Goal: Information Seeking & Learning: Find specific fact

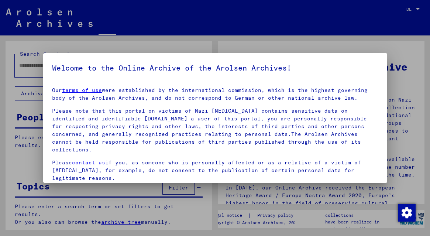
type input "*******"
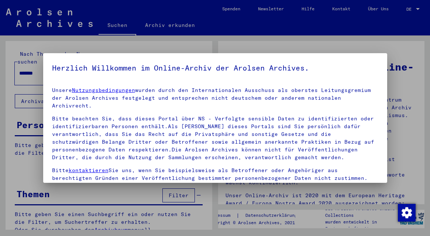
scroll to position [48, 0]
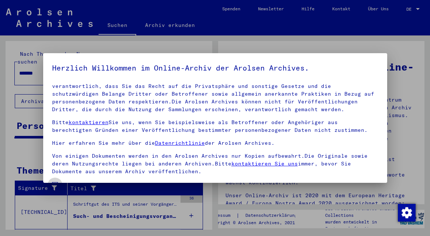
click at [139, 181] on span "Einverständniserklärung: Hiermit erkläre ich mich damit einverstanden, dass ich…" at bounding box center [220, 203] width 318 height 44
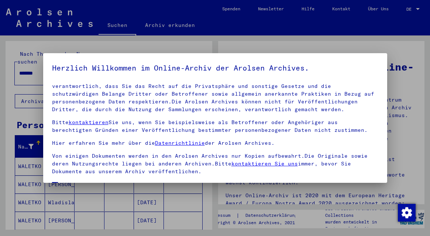
click at [155, 220] on div at bounding box center [215, 118] width 430 height 236
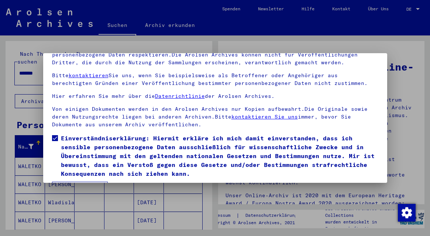
scroll to position [61, 0]
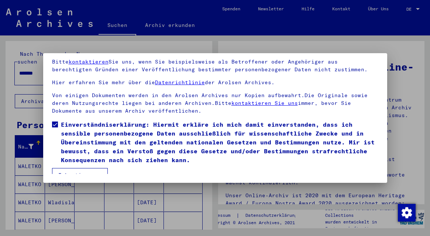
click at [96, 168] on button "Ich stimme zu" at bounding box center [80, 175] width 56 height 14
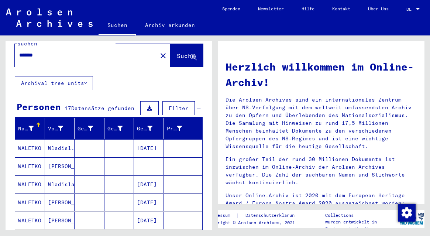
scroll to position [20, 0]
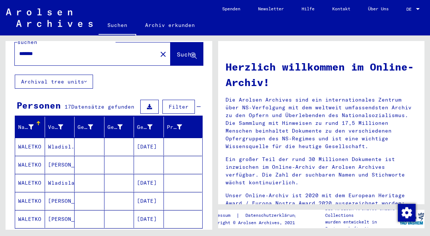
click at [97, 156] on mat-cell at bounding box center [90, 165] width 30 height 18
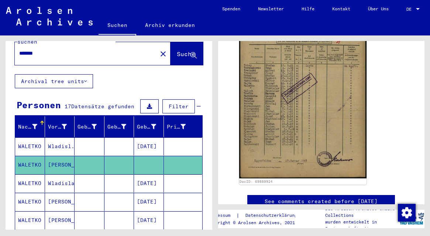
scroll to position [191, 0]
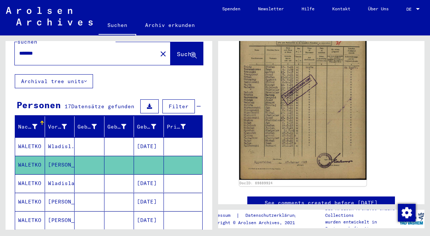
click at [141, 137] on mat-cell "[DATE]" at bounding box center [149, 146] width 30 height 18
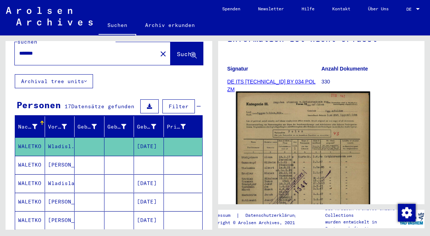
scroll to position [99, 0]
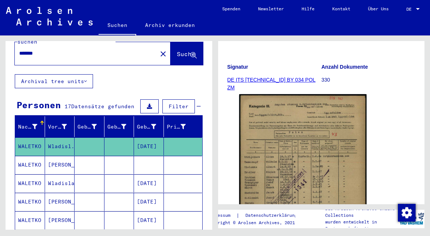
click at [288, 78] on link "DE ITS [TECHNICAL_ID] BY 034 POL ZM" at bounding box center [272, 84] width 88 height 14
click at [280, 79] on link "DE ITS [TECHNICAL_ID] BY 034 POL ZM" at bounding box center [272, 84] width 88 height 14
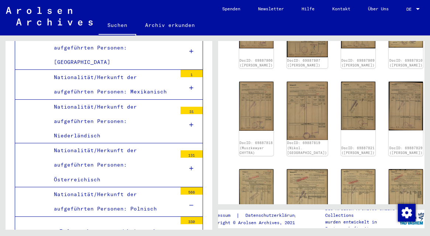
scroll to position [384, 0]
type input "*"
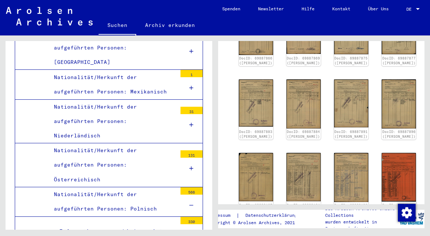
scroll to position [0, 0]
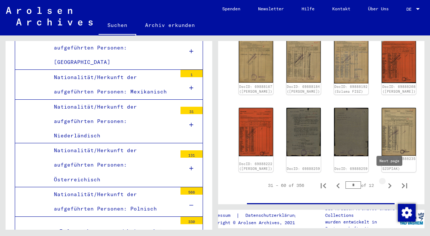
click at [393, 181] on icon "Next page" at bounding box center [390, 186] width 10 height 10
type input "*"
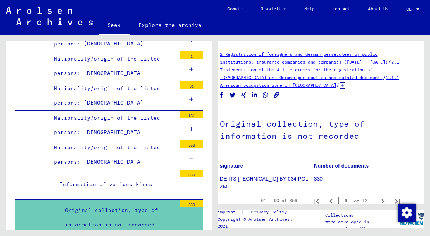
scroll to position [1, 0]
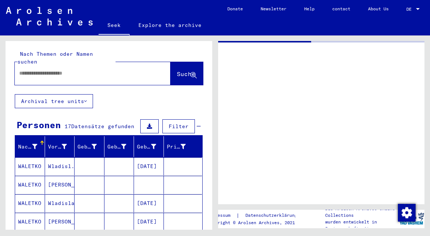
type input "********"
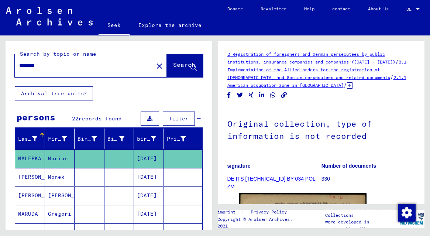
scroll to position [1, 0]
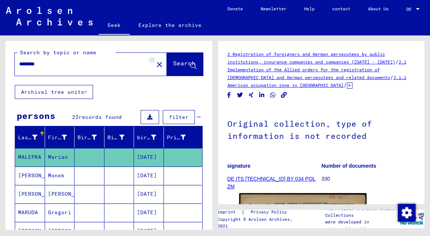
click at [155, 65] on mat-icon "close" at bounding box center [159, 64] width 9 height 9
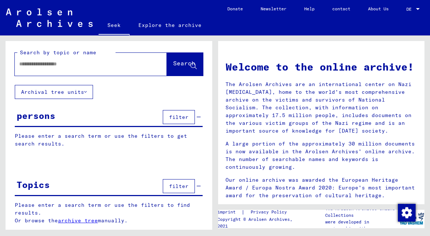
click at [140, 67] on div at bounding box center [91, 64] width 152 height 23
click at [114, 55] on div "Search by topic or name" at bounding box center [66, 53] width 98 height 8
click at [114, 61] on input "text" at bounding box center [82, 64] width 126 height 8
type input "*******"
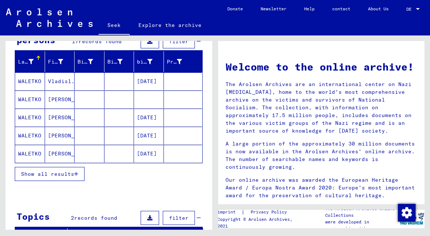
scroll to position [78, 0]
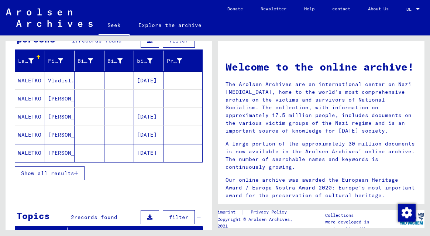
click at [60, 177] on button "Show all results" at bounding box center [50, 173] width 70 height 14
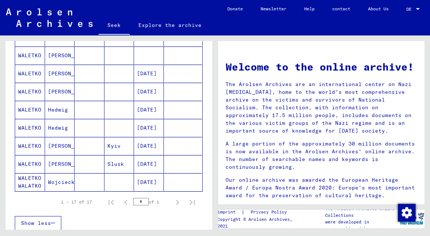
scroll to position [324, 0]
click at [54, 151] on mat-cell "[PERSON_NAME]" at bounding box center [60, 146] width 30 height 18
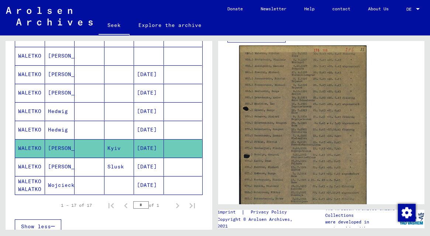
scroll to position [157, 0]
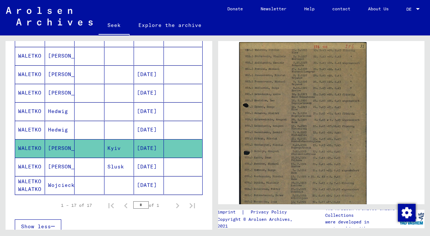
click at [102, 130] on mat-cell at bounding box center [90, 130] width 30 height 18
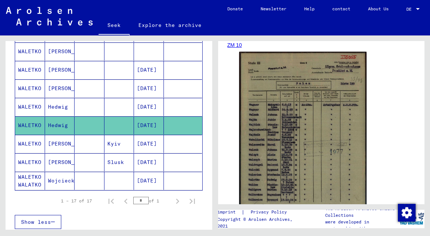
scroll to position [41, 0]
